Goal: Task Accomplishment & Management: Manage account settings

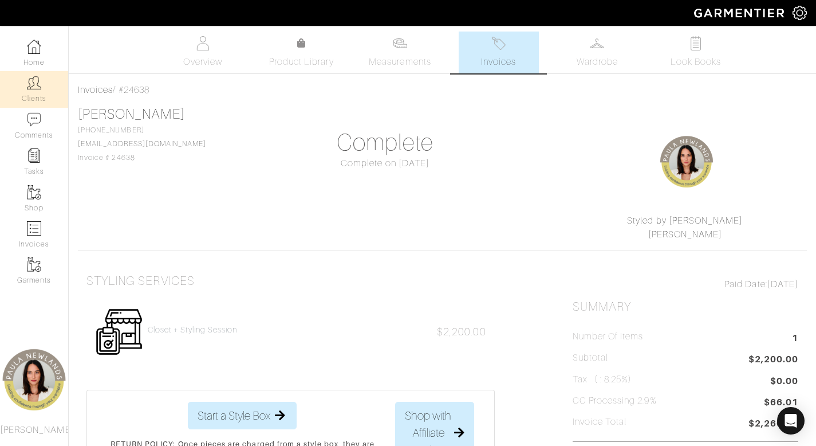
click at [34, 97] on link "Clients" at bounding box center [34, 89] width 68 height 36
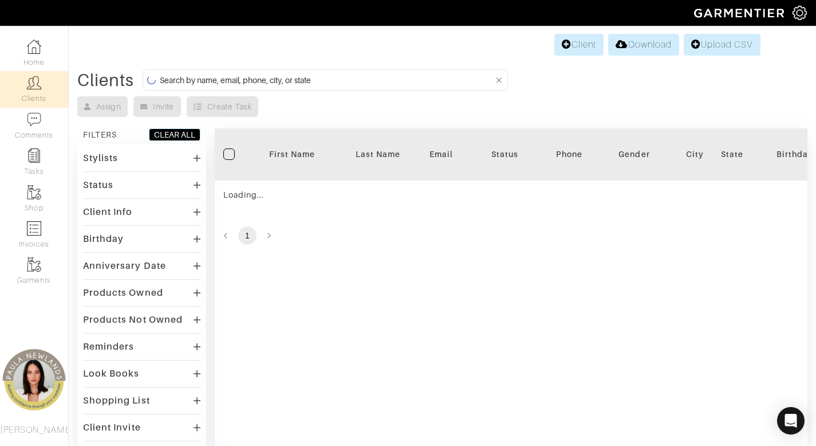
click at [360, 81] on input at bounding box center [327, 80] width 334 height 14
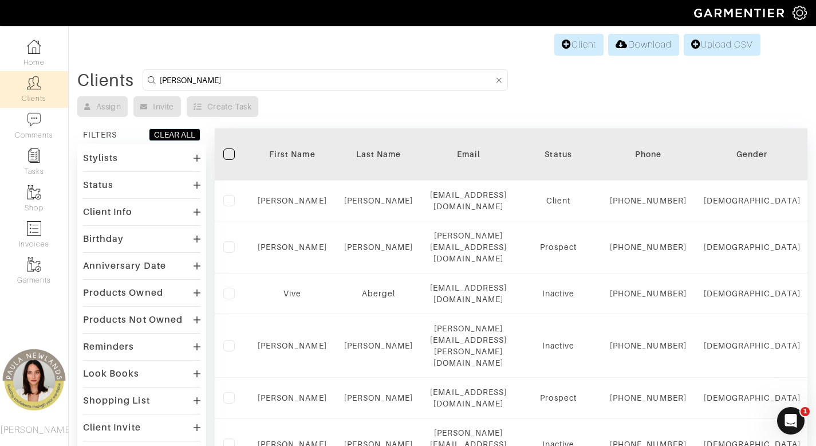
type input "stephen"
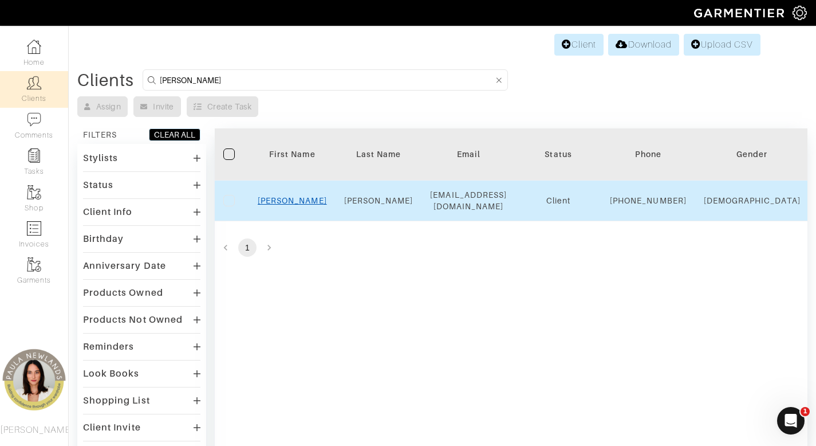
click at [300, 205] on link "Stephen" at bounding box center [292, 200] width 69 height 9
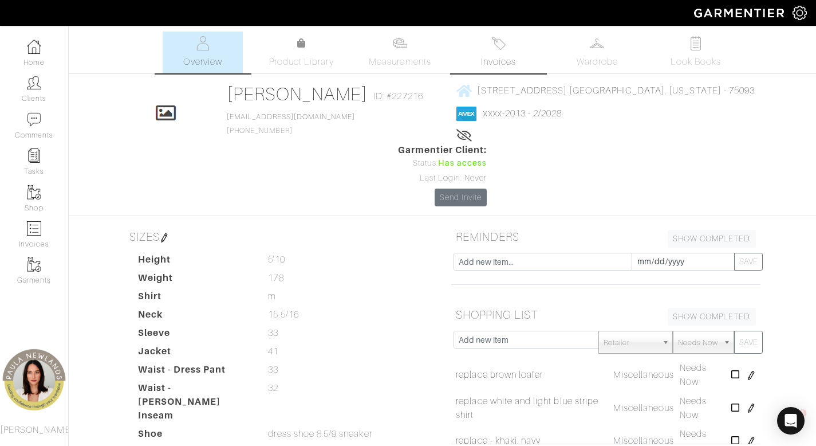
click at [498, 54] on link "Invoices" at bounding box center [499, 53] width 80 height 42
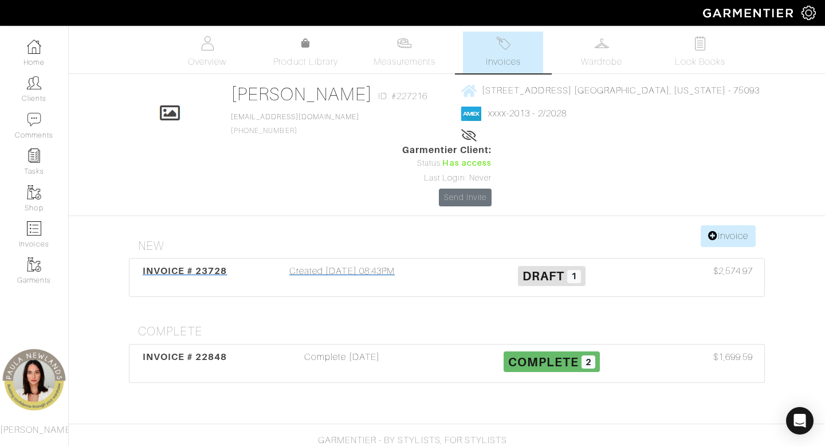
click at [362, 264] on div "Created [DATE] 08:43PM" at bounding box center [342, 277] width 210 height 26
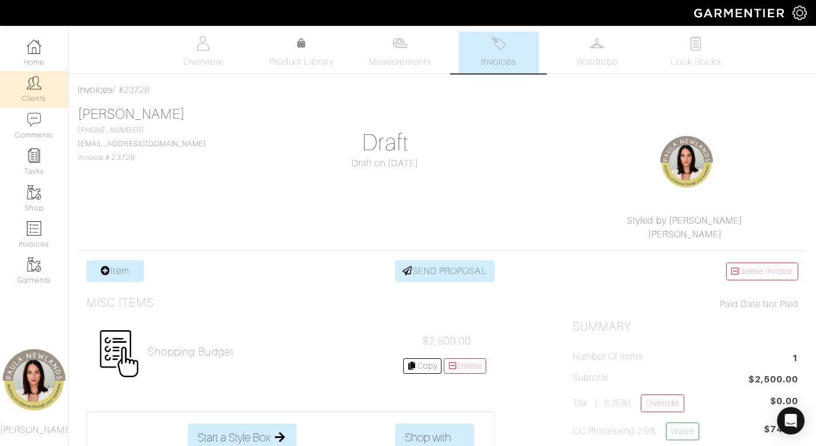
click at [29, 89] on img at bounding box center [34, 83] width 14 height 14
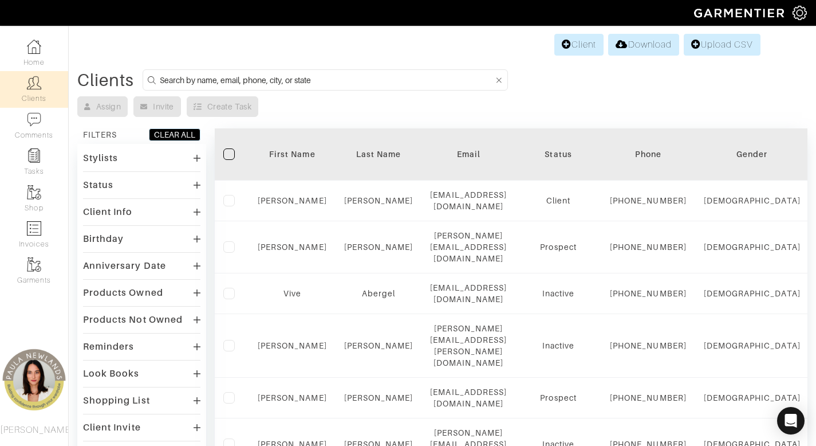
click at [357, 80] on input at bounding box center [327, 80] width 334 height 14
type input "brabara"
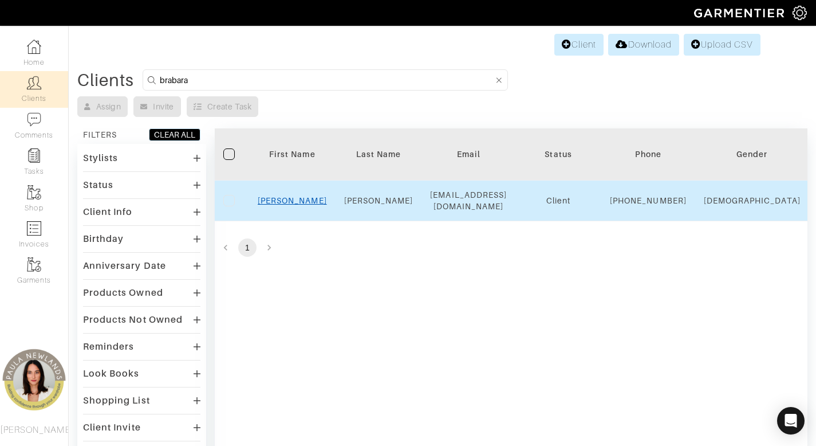
click at [293, 205] on link "Barbara" at bounding box center [292, 200] width 69 height 9
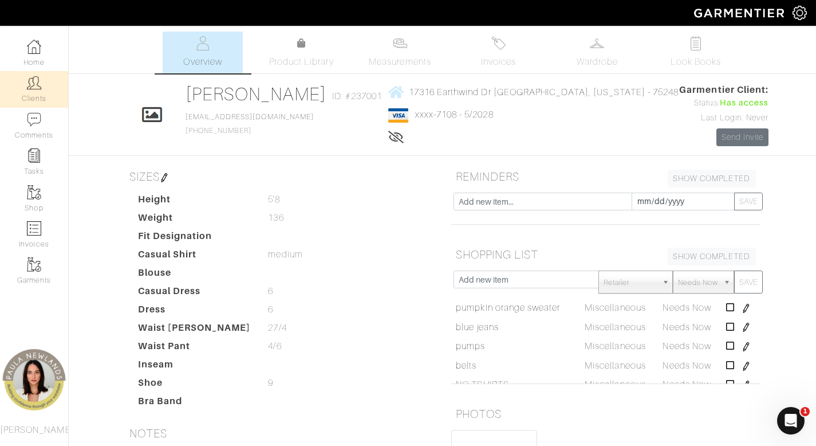
click at [46, 100] on link "Clients" at bounding box center [34, 89] width 68 height 36
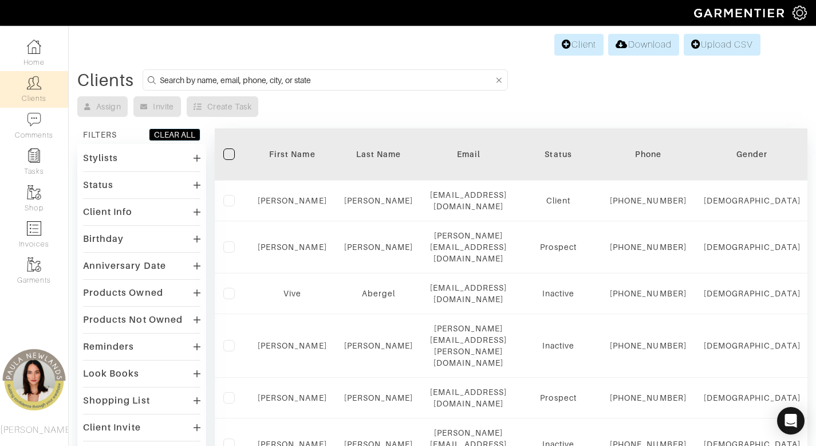
click at [419, 82] on input at bounding box center [327, 80] width 334 height 14
type input "lisa"
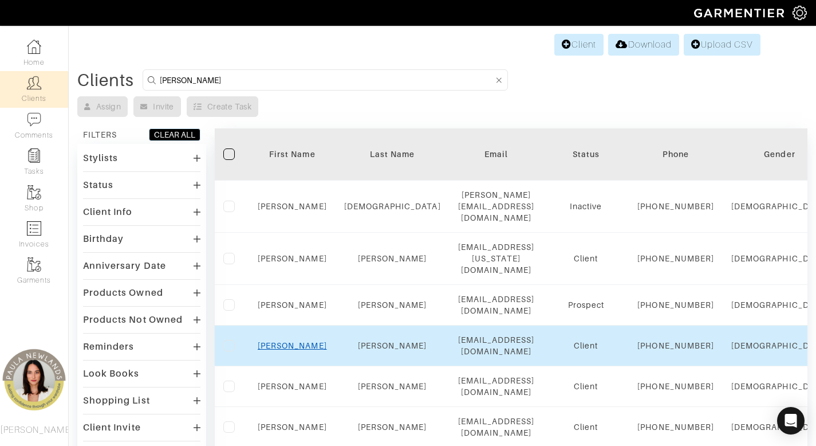
click at [293, 350] on link "Lisa" at bounding box center [292, 345] width 69 height 9
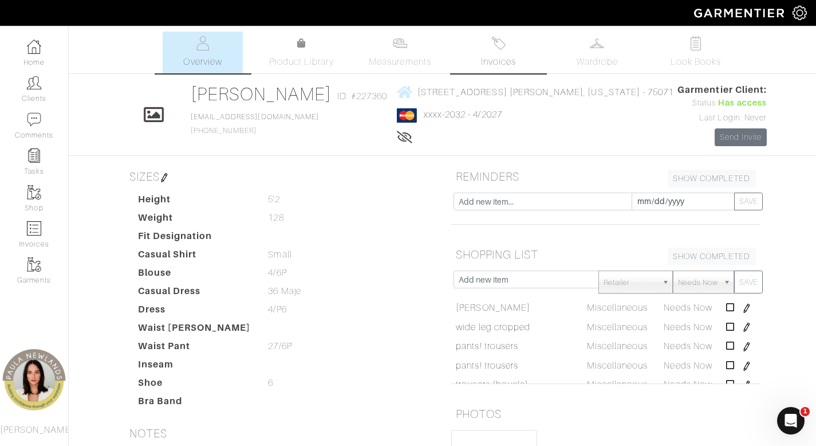
click at [496, 48] on img at bounding box center [499, 43] width 14 height 14
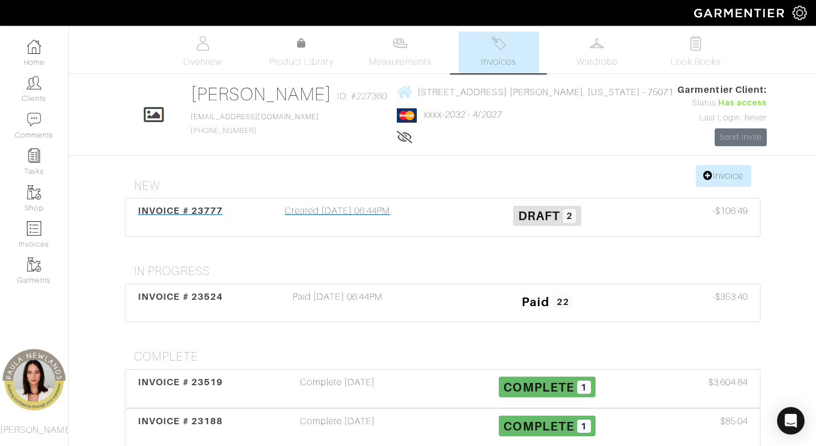
click at [379, 214] on div "Created [DATE] 06:44PM" at bounding box center [338, 217] width 210 height 26
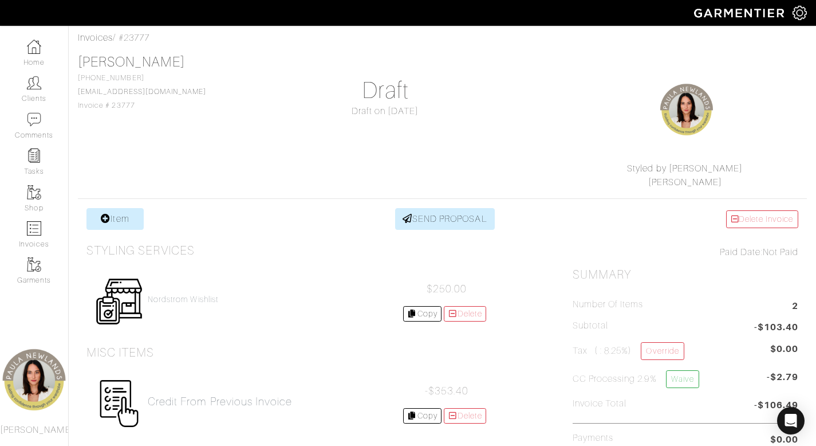
scroll to position [31, 0]
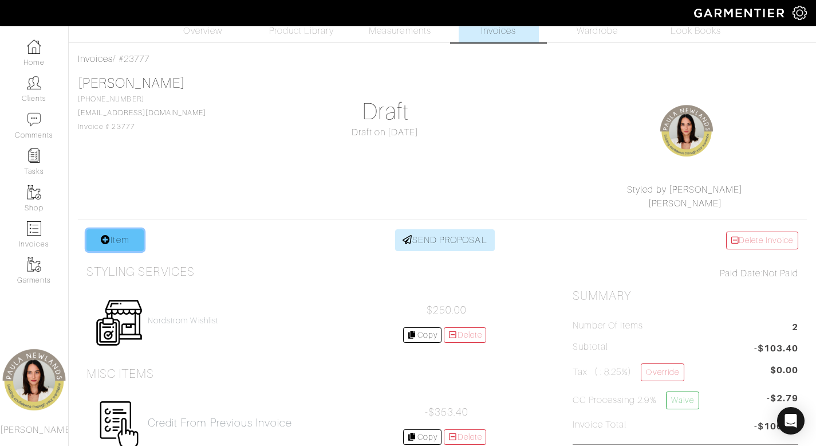
click at [123, 242] on link "Item" at bounding box center [115, 240] width 57 height 22
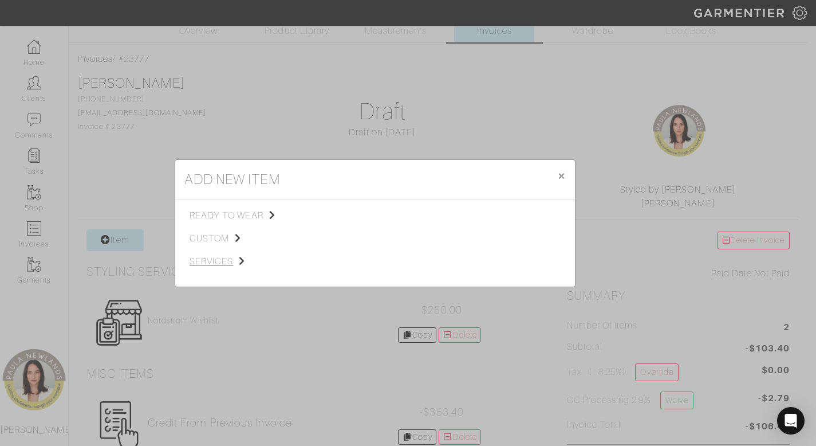
click at [216, 261] on span "services" at bounding box center [247, 261] width 115 height 14
click at [370, 213] on span "Styling Service" at bounding box center [350, 214] width 57 height 9
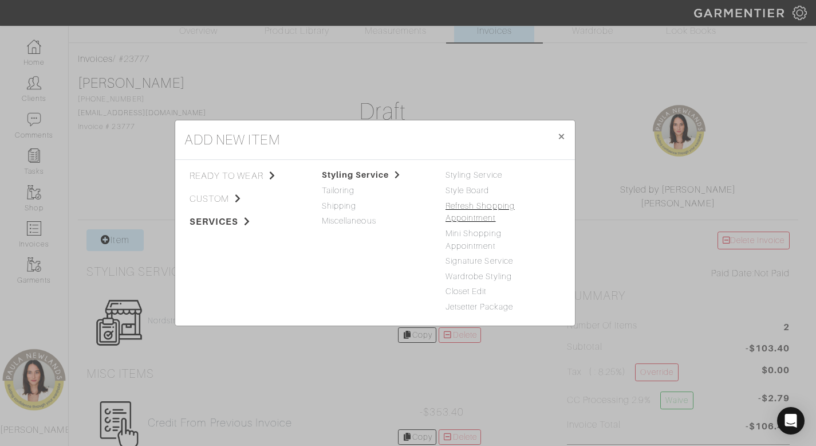
click at [494, 207] on link "Refresh Shopping Appointment" at bounding box center [480, 212] width 69 height 22
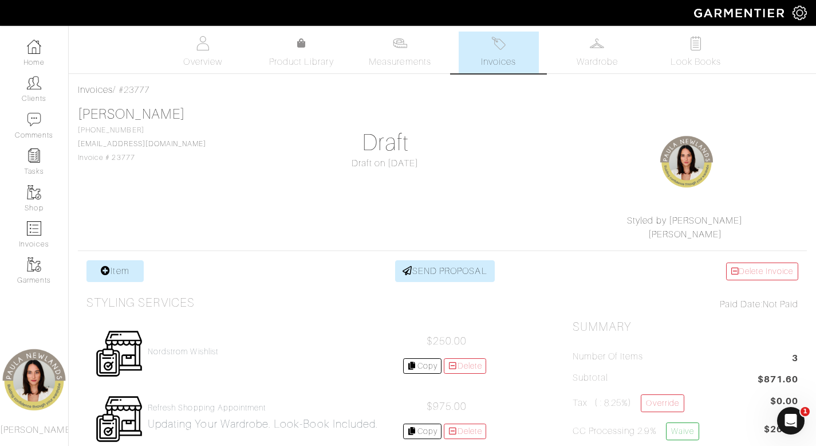
click at [502, 44] on img at bounding box center [499, 43] width 14 height 14
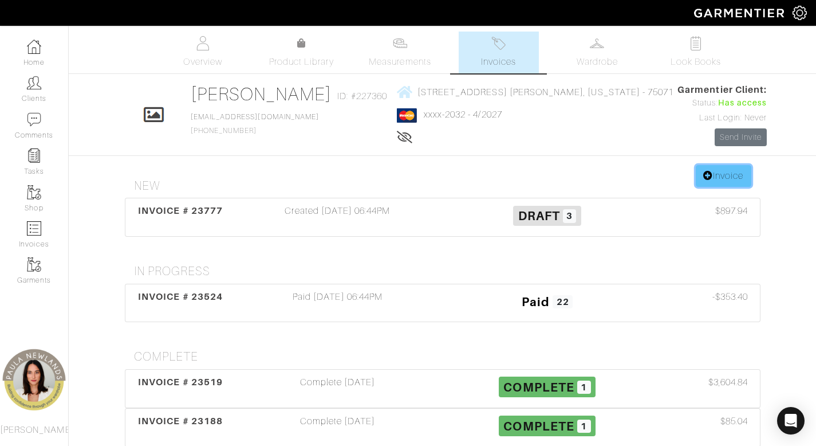
click at [720, 177] on link "Invoice" at bounding box center [723, 176] width 55 height 22
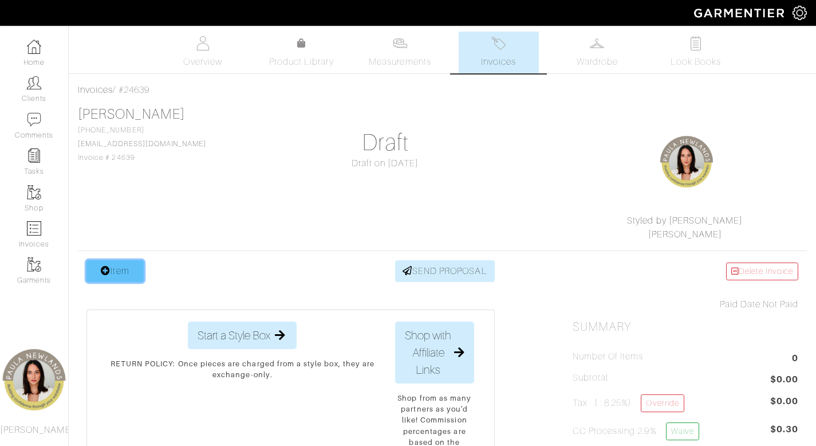
click at [114, 273] on link "Item" at bounding box center [115, 271] width 57 height 22
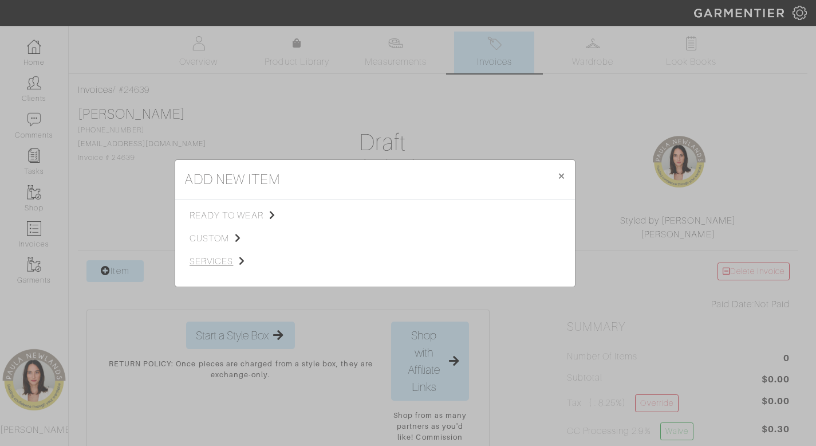
click at [219, 262] on span "services" at bounding box center [247, 261] width 115 height 14
click at [375, 213] on span "Styling Service" at bounding box center [350, 214] width 57 height 9
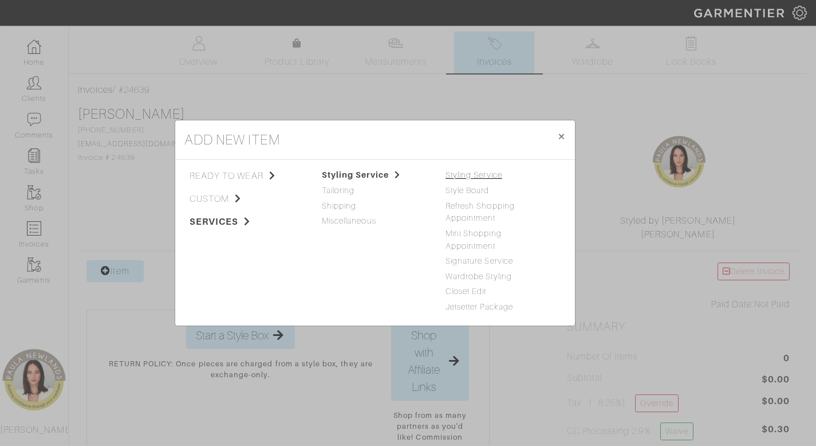
click at [488, 174] on link "Styling Service" at bounding box center [474, 174] width 57 height 9
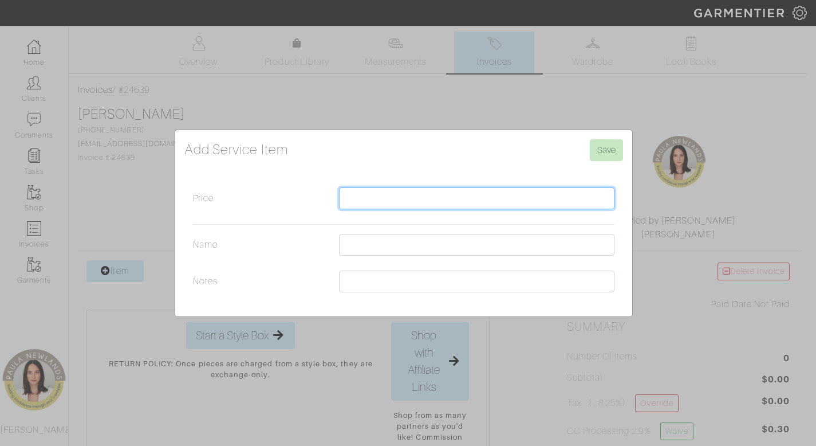
click at [482, 202] on input "Price" at bounding box center [477, 198] width 276 height 22
type input "2000"
click at [617, 60] on div "Add Service Item Save Price 2000 Name Notes" at bounding box center [408, 223] width 816 height 446
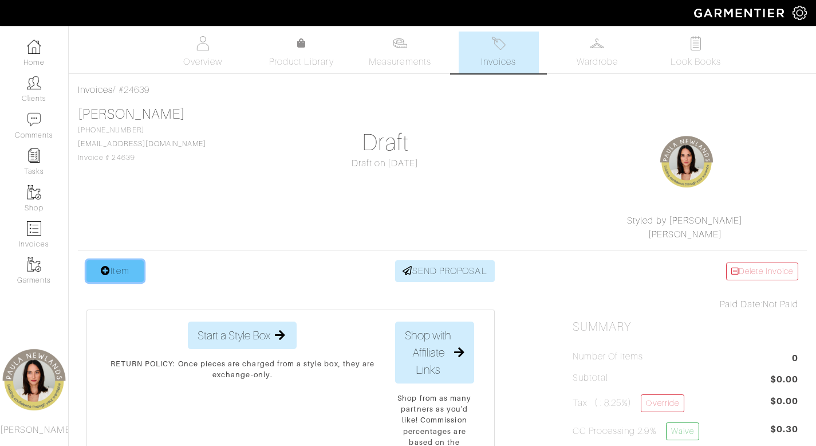
click at [117, 280] on link "Item" at bounding box center [115, 271] width 57 height 22
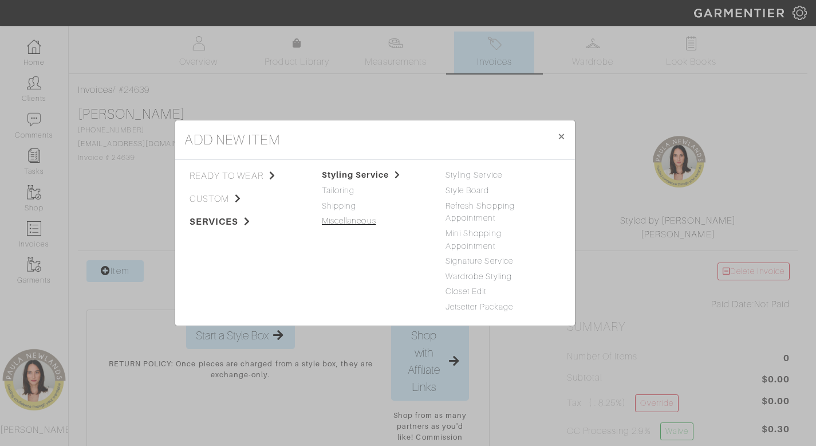
click at [351, 219] on link "Miscellaneous" at bounding box center [349, 220] width 54 height 9
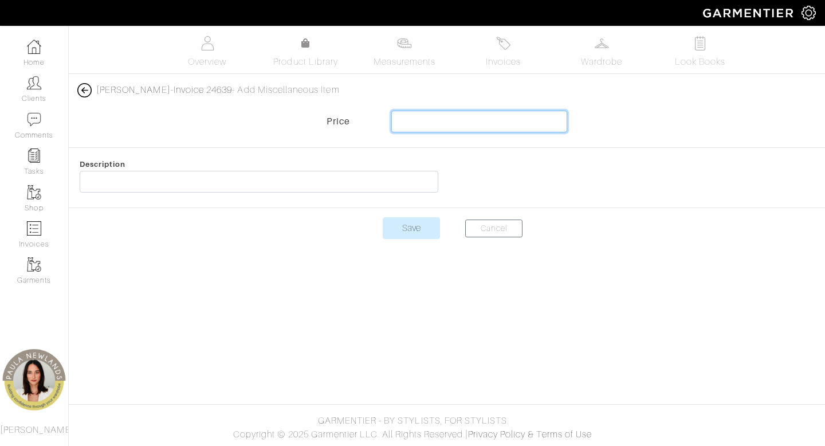
click at [503, 124] on input "text" at bounding box center [479, 122] width 176 height 22
type input "2000"
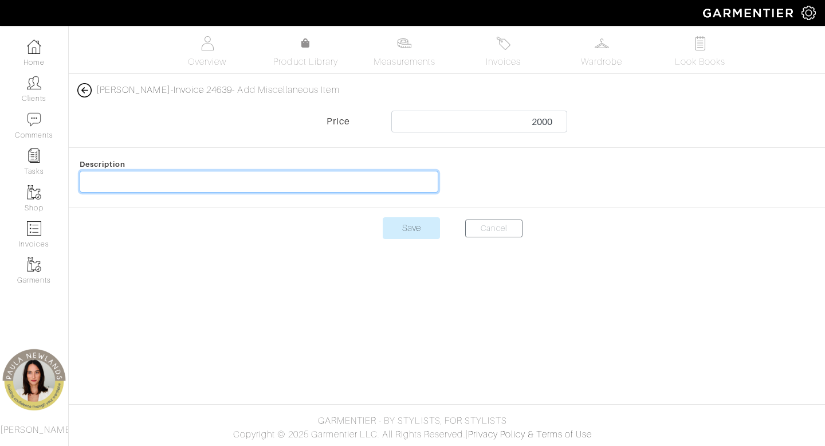
click at [409, 183] on input "text" at bounding box center [259, 182] width 359 height 22
type input "shopping budget"
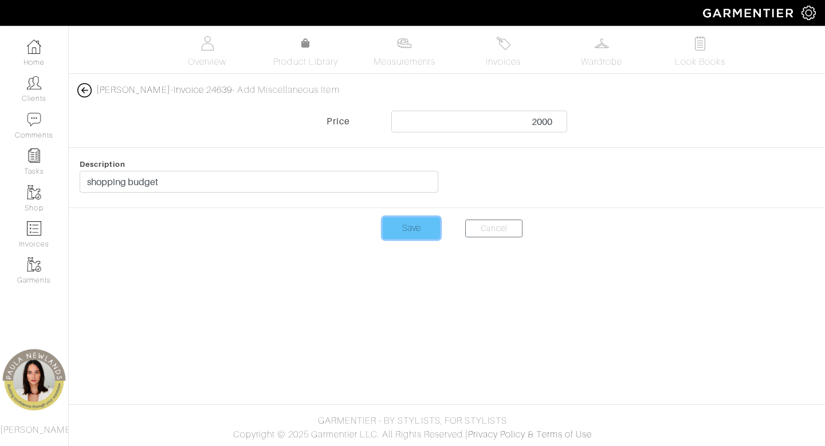
click at [422, 233] on input "Save" at bounding box center [411, 228] width 57 height 22
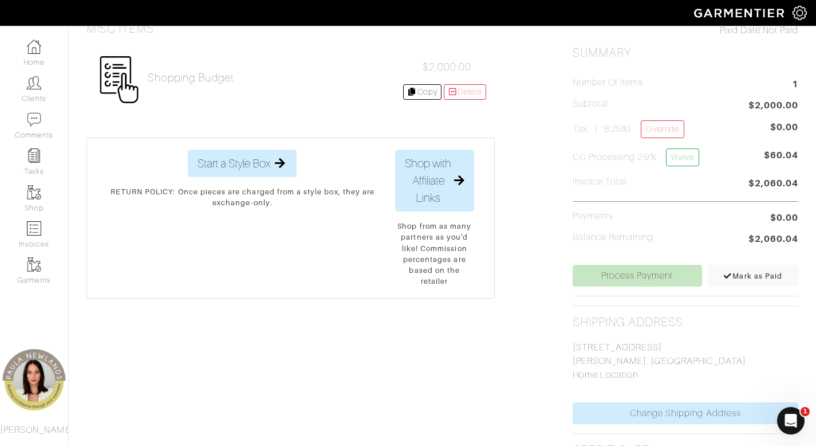
scroll to position [279, 0]
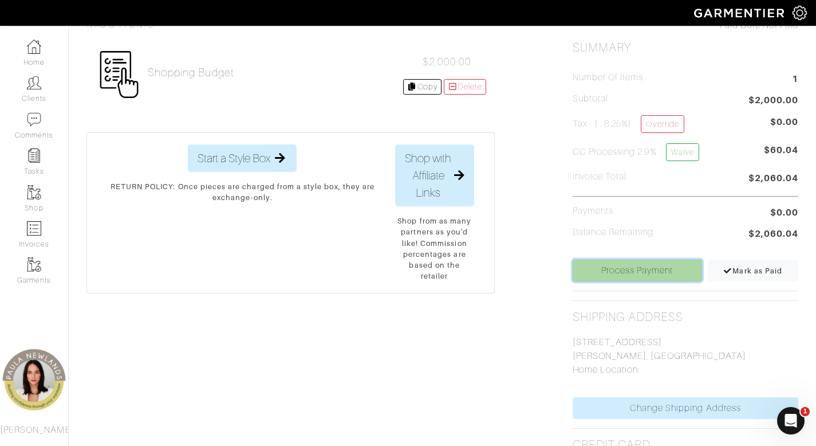
click at [649, 274] on link "Process Payment" at bounding box center [637, 271] width 129 height 22
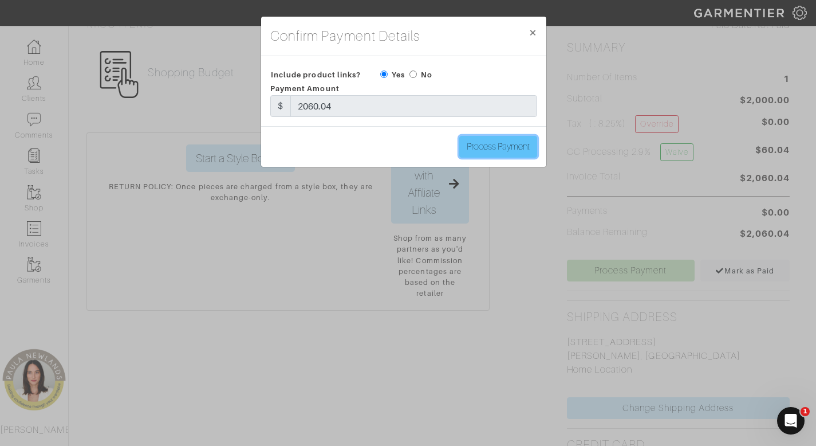
click at [489, 151] on input "Process Payment" at bounding box center [499, 147] width 78 height 22
type input "Process Payment"
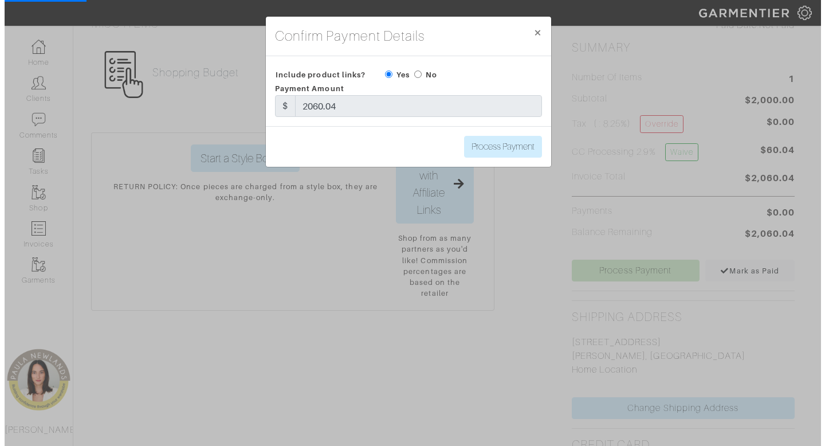
scroll to position [0, 0]
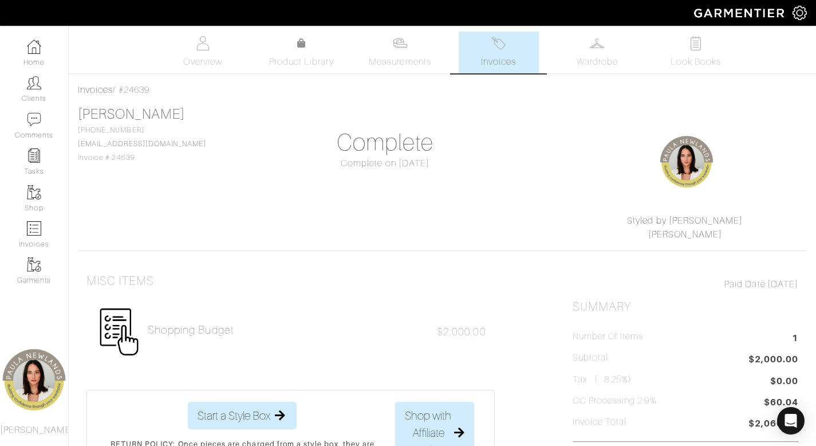
click at [497, 52] on link "Invoices" at bounding box center [499, 53] width 80 height 42
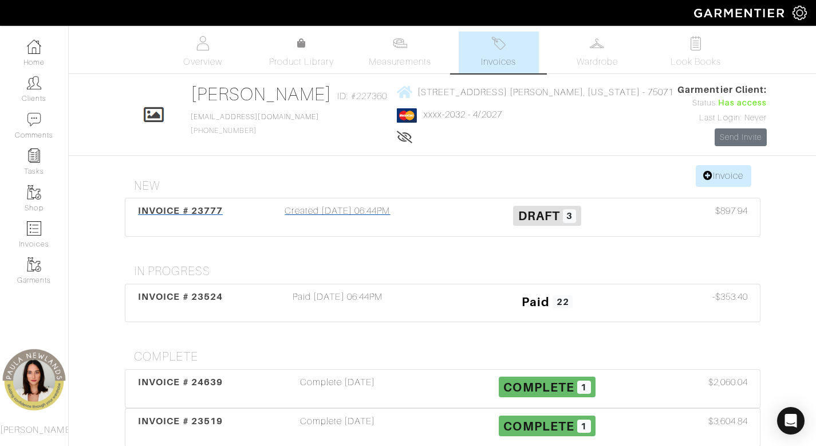
click at [317, 210] on div "Created 05/30/25 06:44PM" at bounding box center [338, 217] width 210 height 26
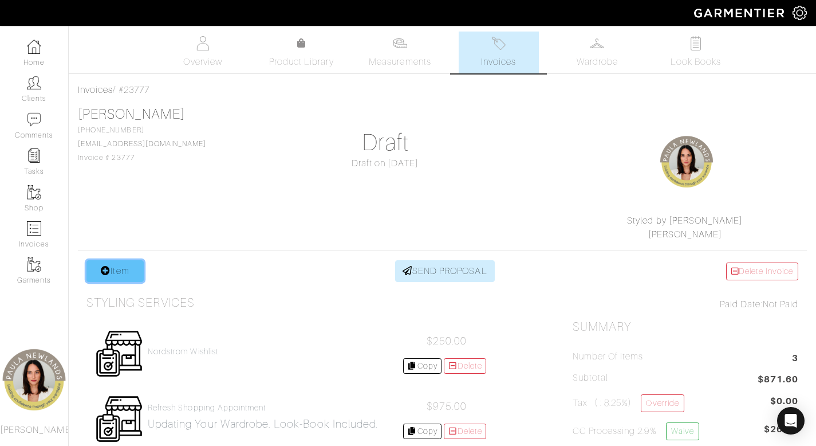
click at [127, 271] on link "Item" at bounding box center [115, 271] width 57 height 22
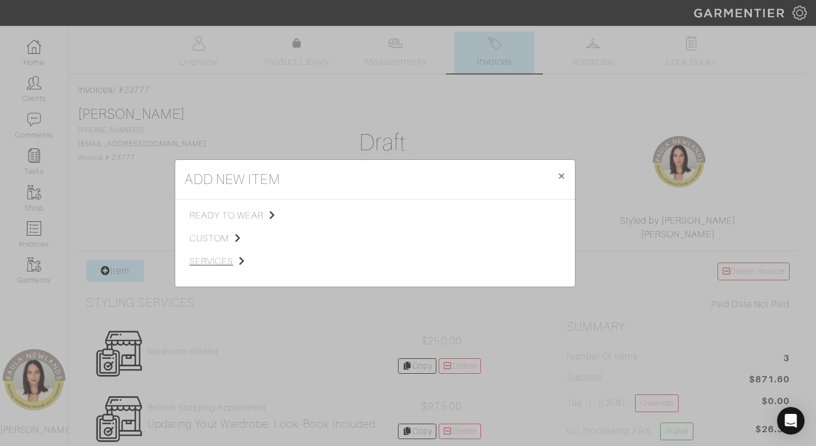
click at [226, 261] on span "services" at bounding box center [247, 261] width 115 height 14
click at [356, 261] on link "Miscellaneous" at bounding box center [349, 259] width 54 height 9
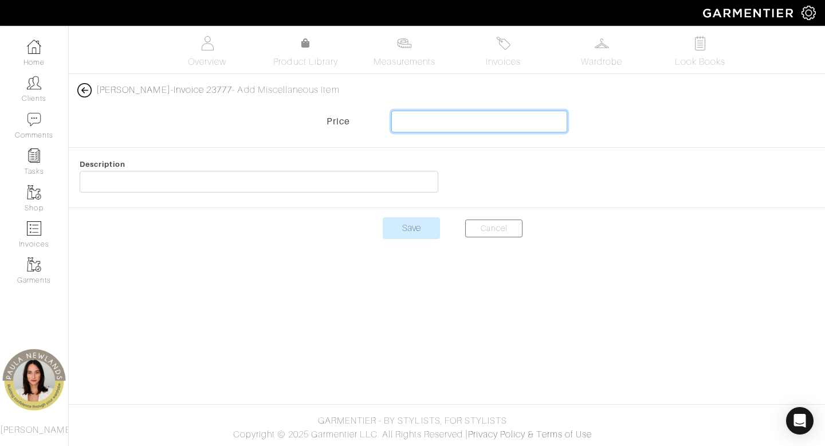
click at [529, 127] on input "text" at bounding box center [479, 122] width 176 height 22
type input "-2000"
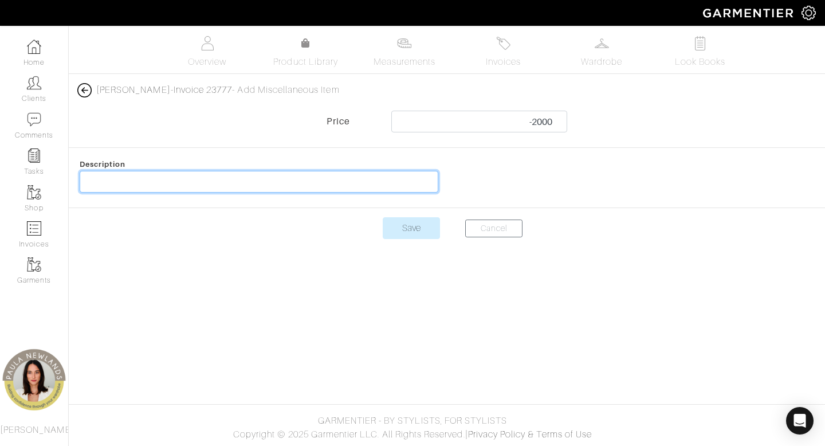
click at [390, 191] on input "text" at bounding box center [259, 182] width 359 height 22
type input "shopping budget"
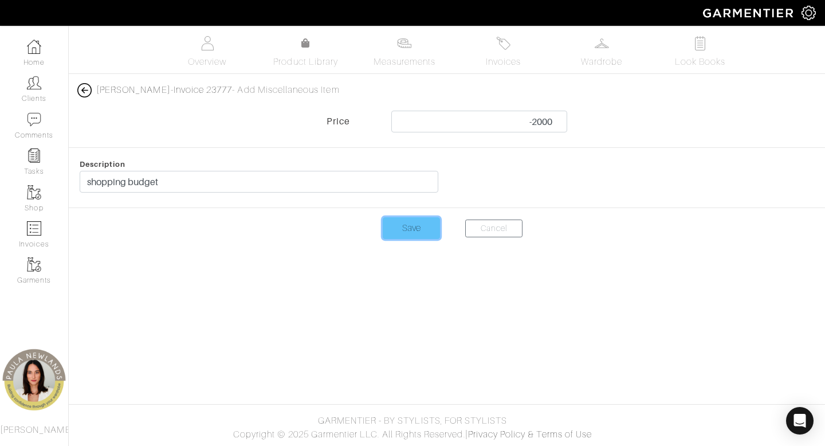
click at [415, 227] on input "Save" at bounding box center [411, 228] width 57 height 22
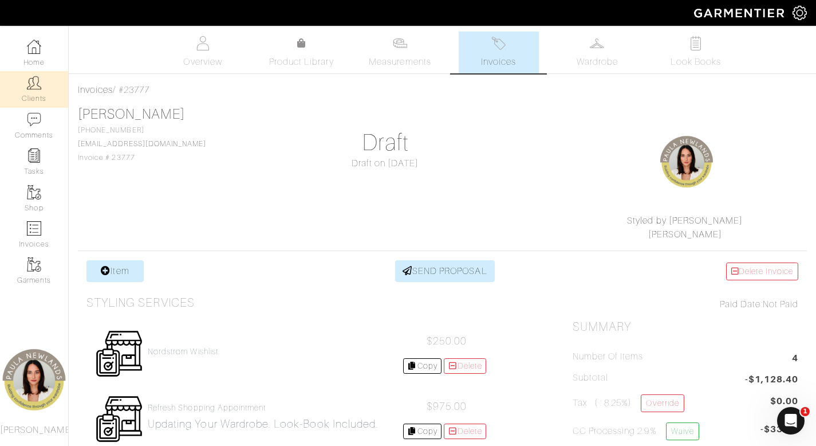
click at [39, 86] on img at bounding box center [34, 83] width 14 height 14
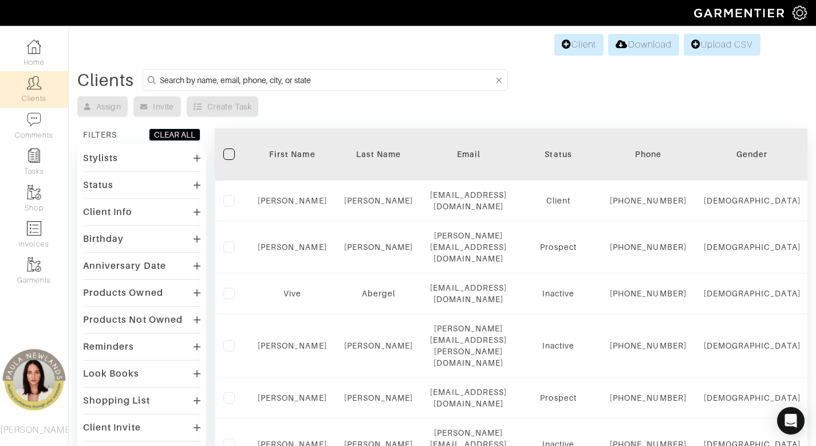
click at [387, 83] on input at bounding box center [327, 80] width 334 height 14
type input "[PERSON_NAME]"
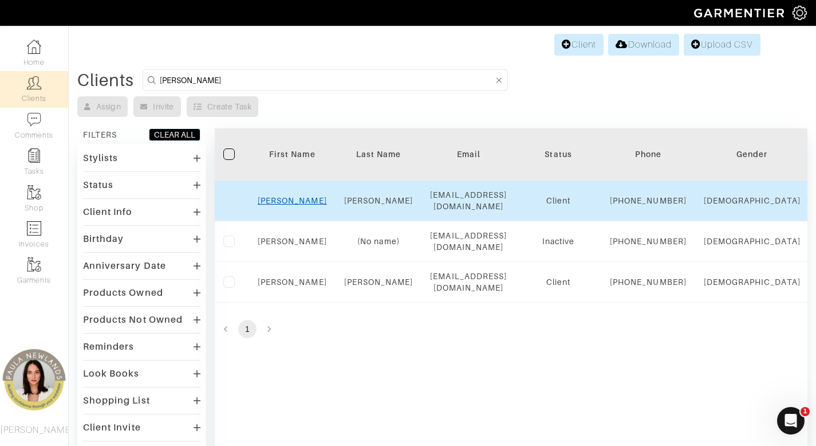
click at [298, 205] on link "[PERSON_NAME]" at bounding box center [292, 200] width 69 height 9
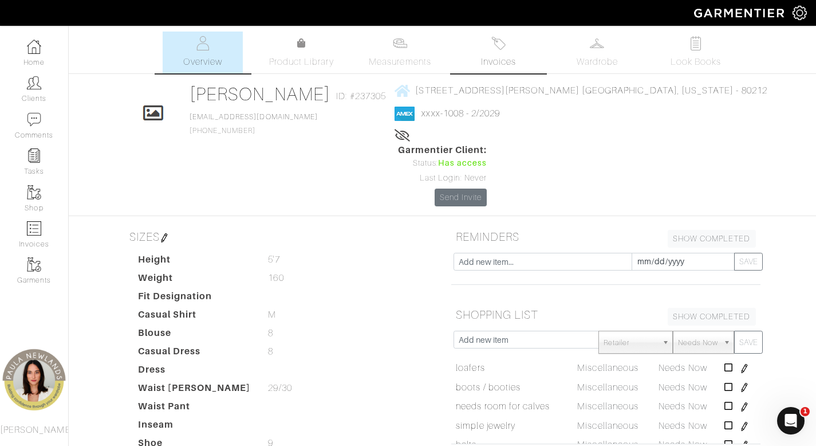
click at [498, 59] on span "Invoices" at bounding box center [498, 62] width 35 height 14
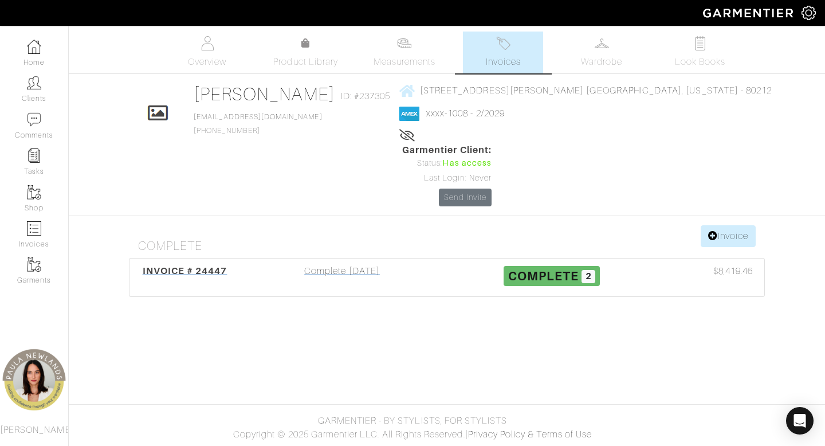
click at [342, 264] on div "Complete [DATE]" at bounding box center [342, 277] width 210 height 26
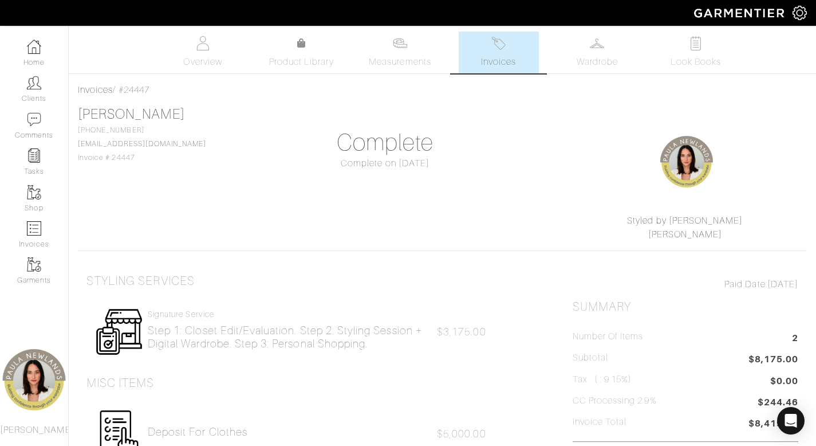
click at [498, 57] on span "Invoices" at bounding box center [498, 62] width 35 height 14
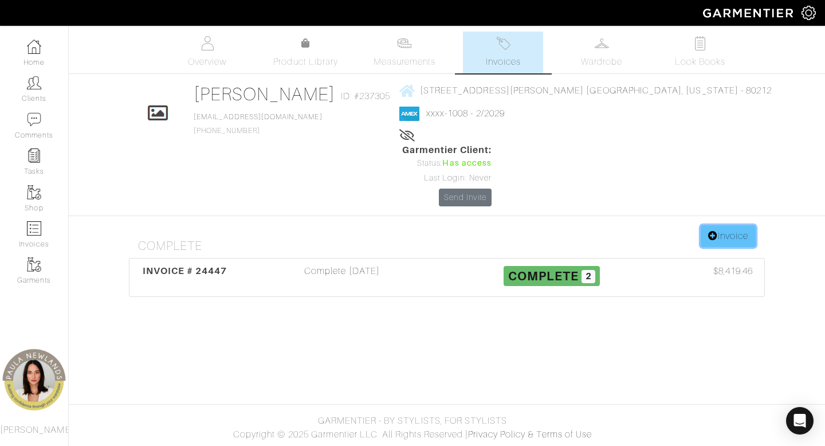
click at [740, 225] on link "Invoice" at bounding box center [728, 236] width 55 height 22
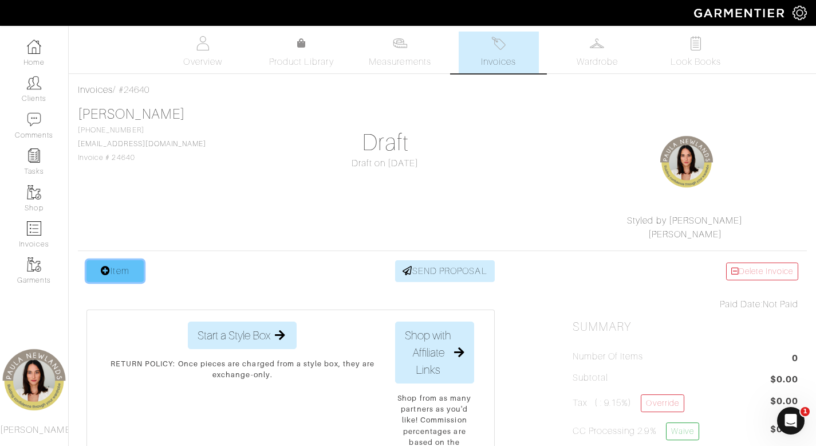
click at [109, 281] on link "Item" at bounding box center [115, 271] width 57 height 22
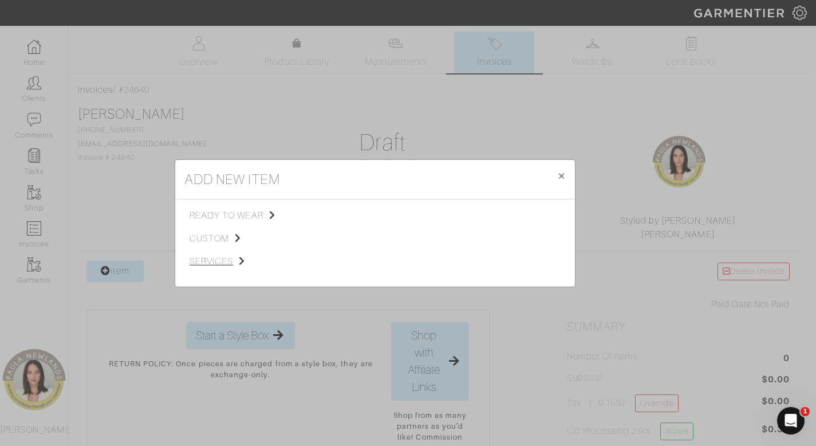
click at [220, 263] on span "services" at bounding box center [247, 261] width 115 height 14
click at [367, 261] on link "Miscellaneous" at bounding box center [349, 259] width 54 height 9
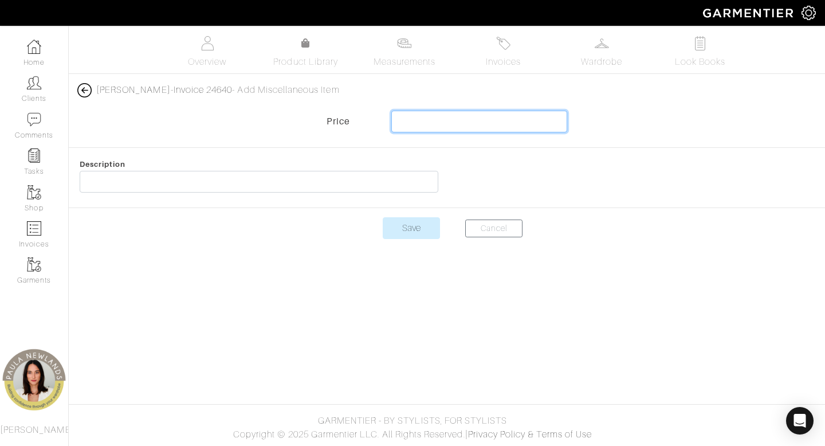
click at [497, 129] on input "text" at bounding box center [479, 122] width 176 height 22
type input "-5000"
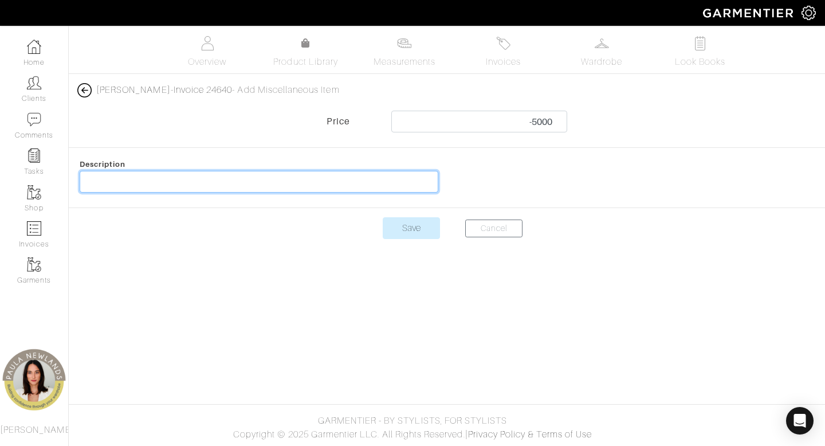
click at [286, 182] on input "text" at bounding box center [259, 182] width 359 height 22
type input "shopping budget"
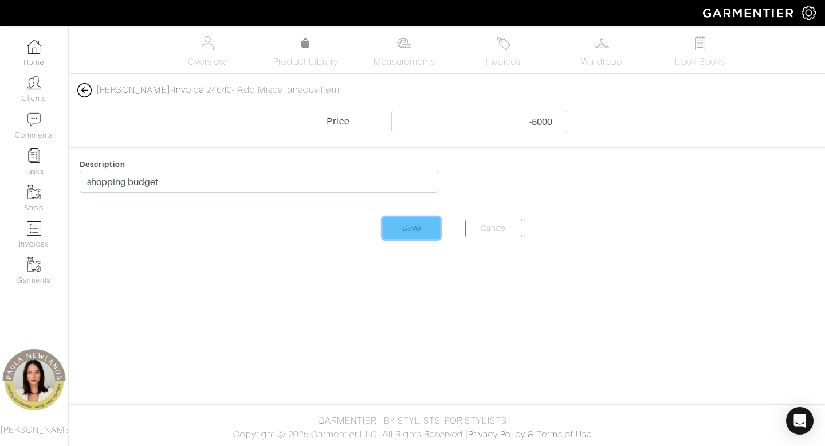
click at [429, 233] on input "Save" at bounding box center [411, 228] width 57 height 22
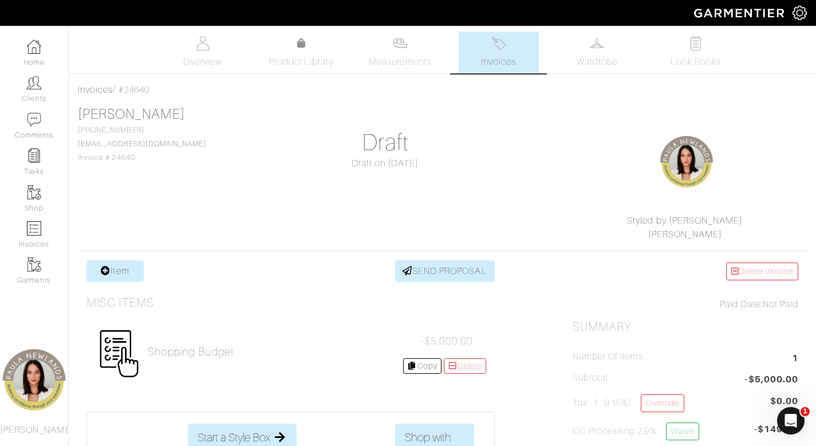
click at [486, 58] on span "Invoices" at bounding box center [498, 62] width 35 height 14
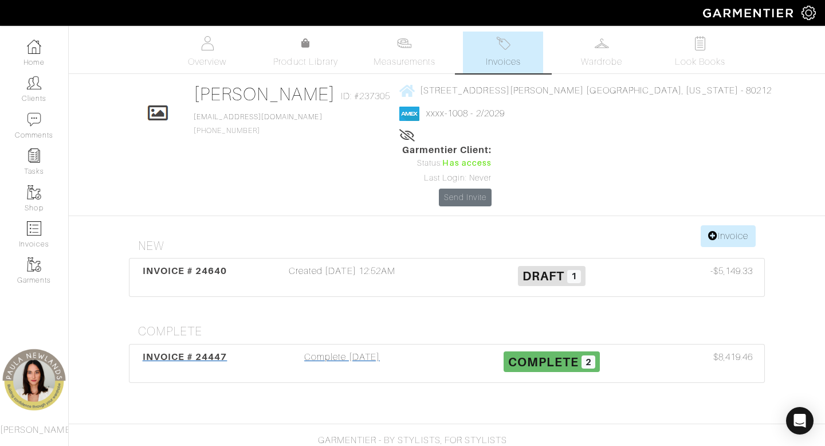
click at [319, 350] on div "Complete [DATE]" at bounding box center [342, 363] width 210 height 26
